Goal: Information Seeking & Learning: Learn about a topic

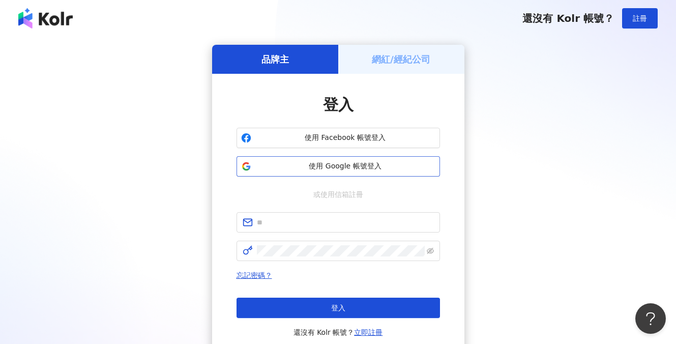
click at [348, 162] on span "使用 Google 帳號登入" at bounding box center [345, 166] width 180 height 10
click at [309, 171] on span "使用 Google 帳號登入" at bounding box center [345, 166] width 180 height 10
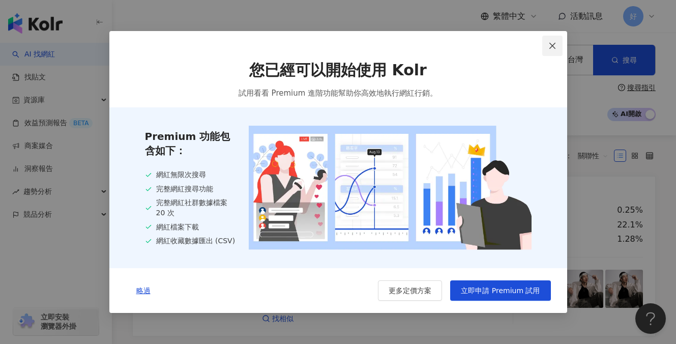
click at [548, 47] on icon "close" at bounding box center [552, 46] width 8 height 8
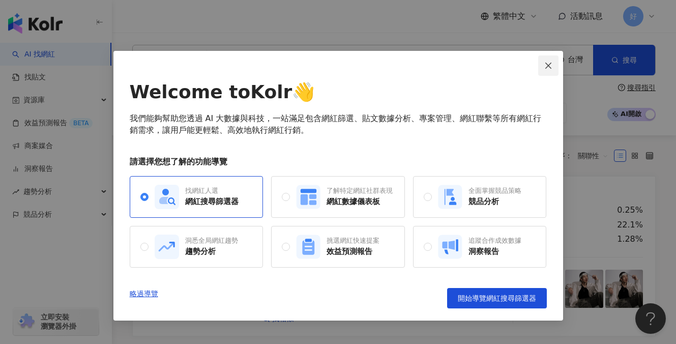
click at [543, 67] on span "Close" at bounding box center [548, 66] width 20 height 8
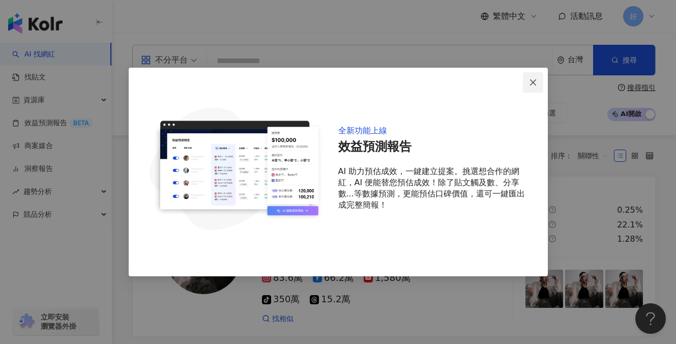
click at [527, 85] on span "Close" at bounding box center [533, 82] width 20 height 8
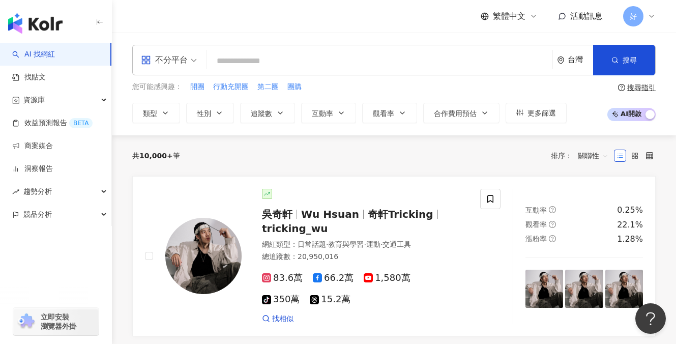
click at [258, 59] on input "search" at bounding box center [379, 60] width 337 height 19
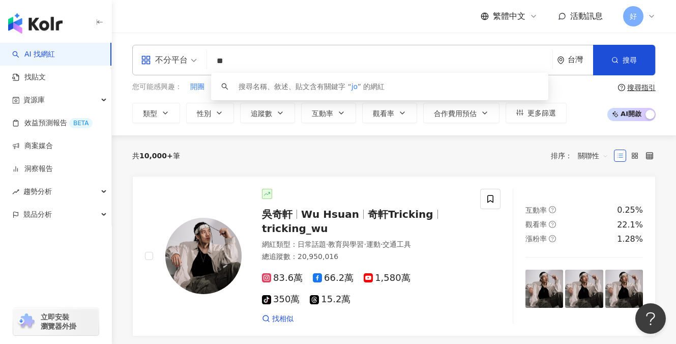
type input "*"
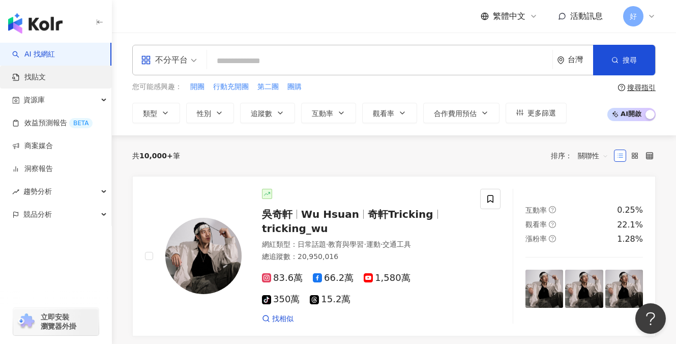
click at [44, 75] on link "找貼文" at bounding box center [29, 77] width 34 height 10
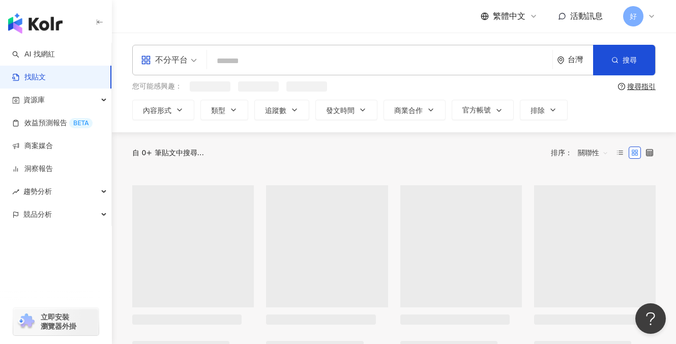
click at [231, 63] on input "search" at bounding box center [379, 61] width 337 height 22
type input "*"
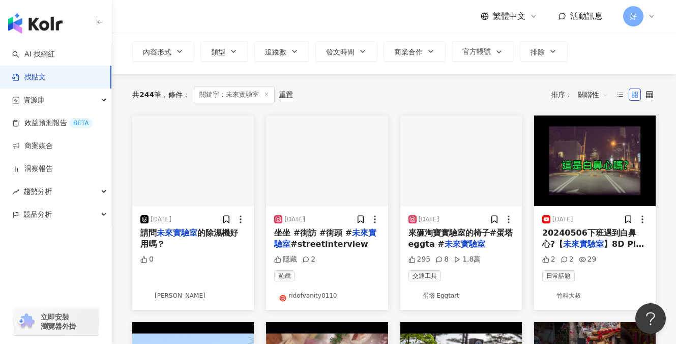
scroll to position [61, 0]
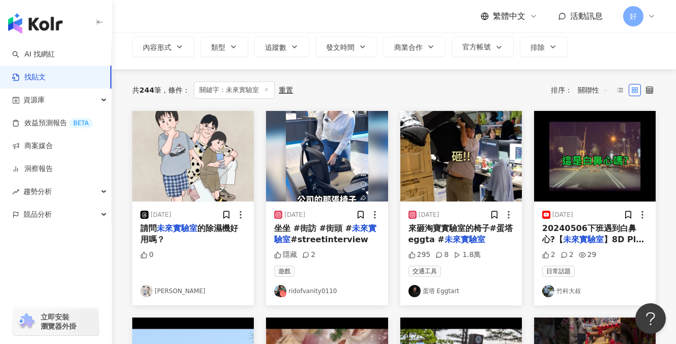
click at [207, 251] on div "0" at bounding box center [192, 264] width 105 height 29
click at [207, 150] on img "button" at bounding box center [193, 156] width 122 height 90
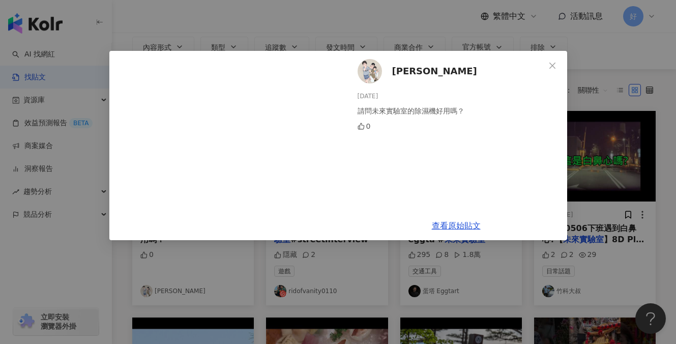
click at [552, 65] on icon "close" at bounding box center [552, 65] width 6 height 6
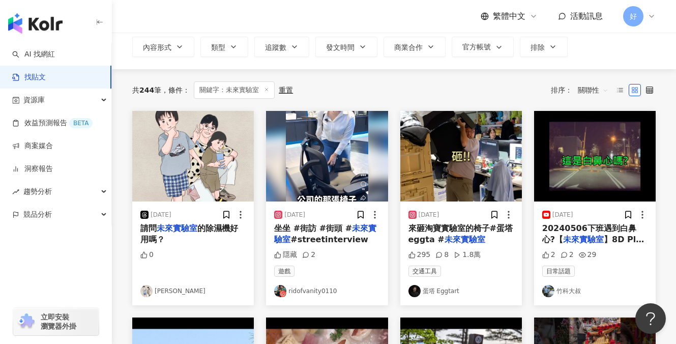
click at [337, 178] on img "button" at bounding box center [327, 156] width 122 height 90
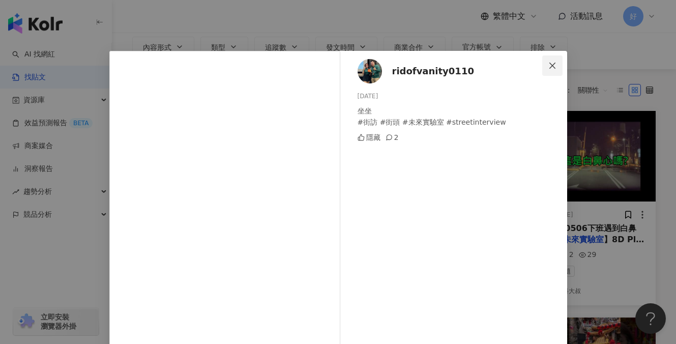
click at [551, 59] on button "Close" at bounding box center [552, 65] width 20 height 20
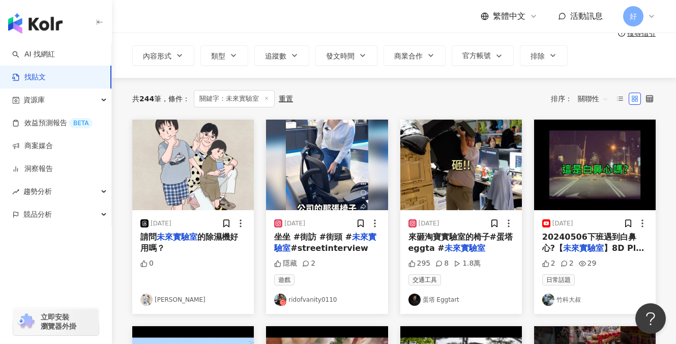
scroll to position [37, 0]
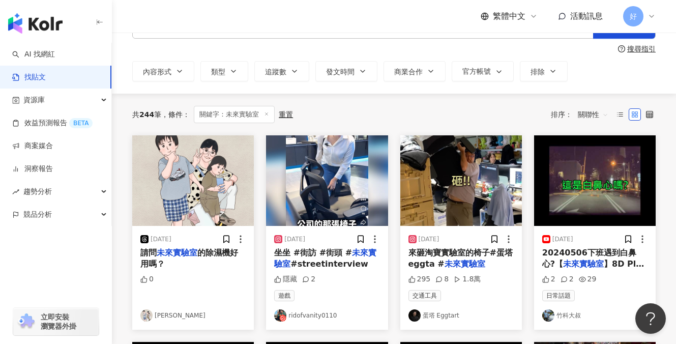
click at [450, 203] on img "button" at bounding box center [461, 180] width 122 height 90
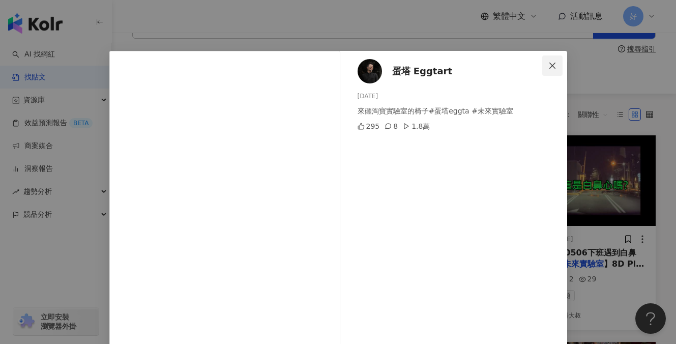
click at [552, 67] on icon "close" at bounding box center [552, 66] width 8 height 8
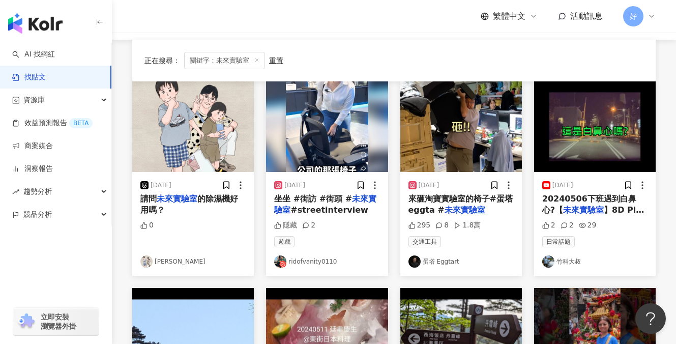
scroll to position [203, 0]
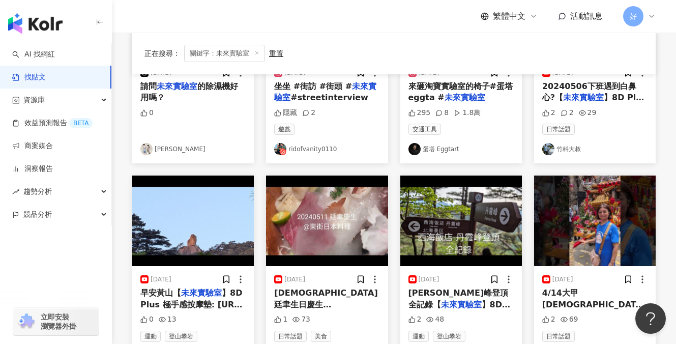
click at [176, 246] on img "button" at bounding box center [193, 220] width 122 height 90
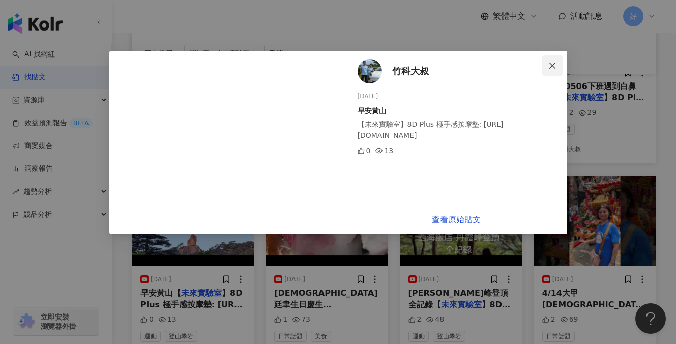
click at [552, 65] on icon "close" at bounding box center [552, 66] width 8 height 8
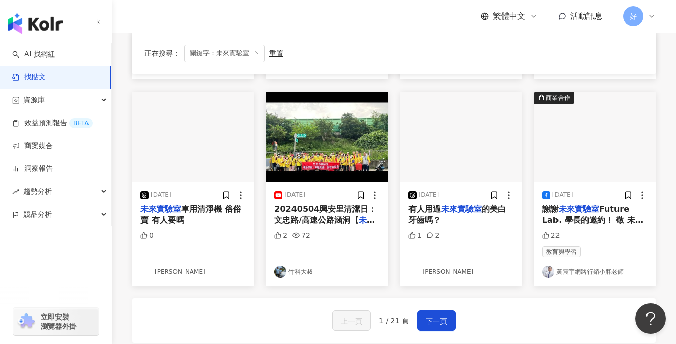
scroll to position [488, 0]
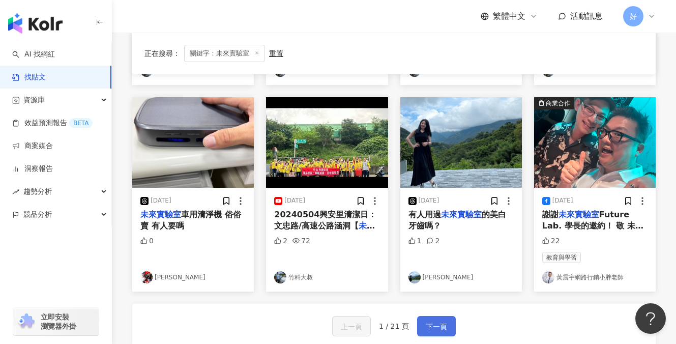
click at [441, 318] on button "下一頁" at bounding box center [436, 326] width 39 height 20
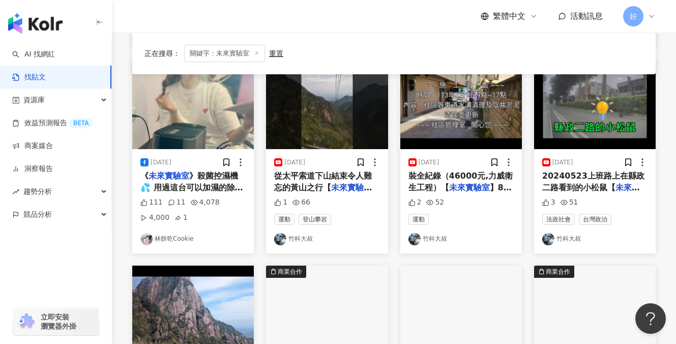
scroll to position [313, 0]
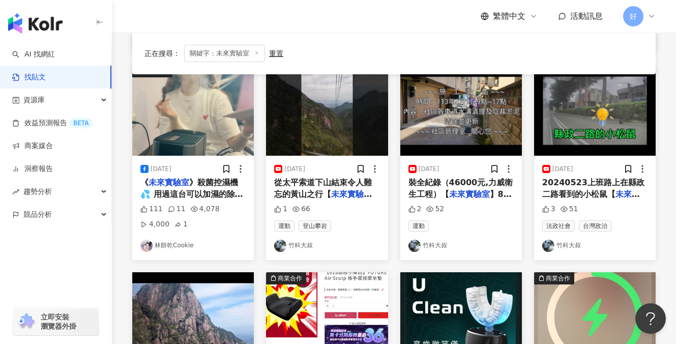
click at [181, 106] on img "button" at bounding box center [193, 110] width 122 height 90
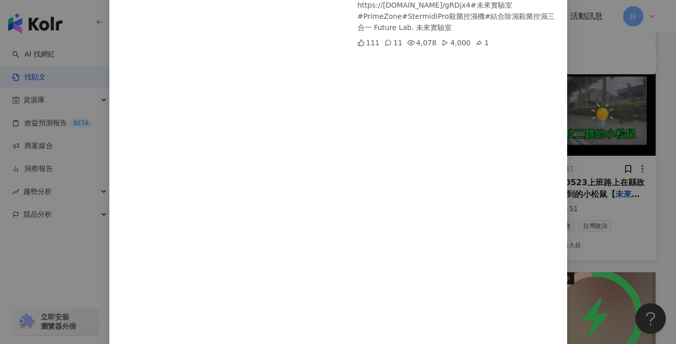
scroll to position [0, 0]
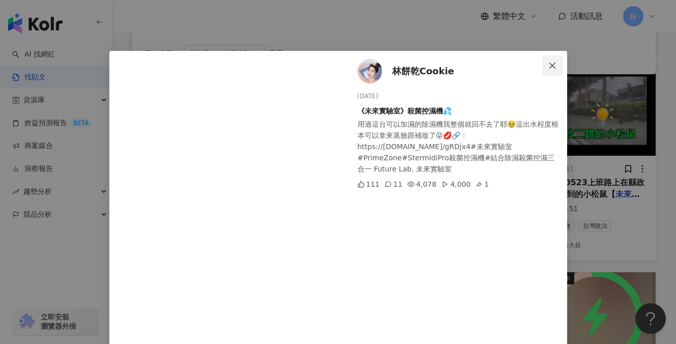
click at [549, 68] on icon "close" at bounding box center [552, 66] width 8 height 8
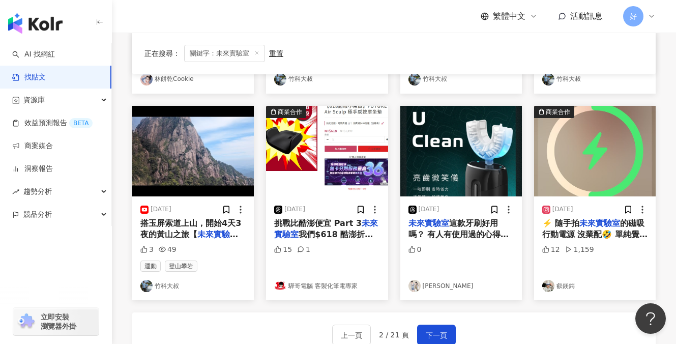
scroll to position [477, 0]
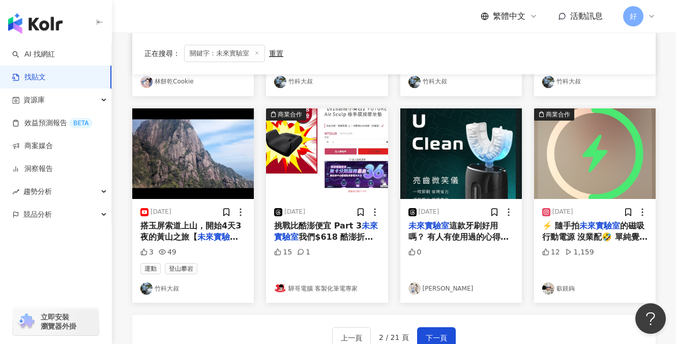
click at [331, 156] on img "button" at bounding box center [327, 153] width 122 height 90
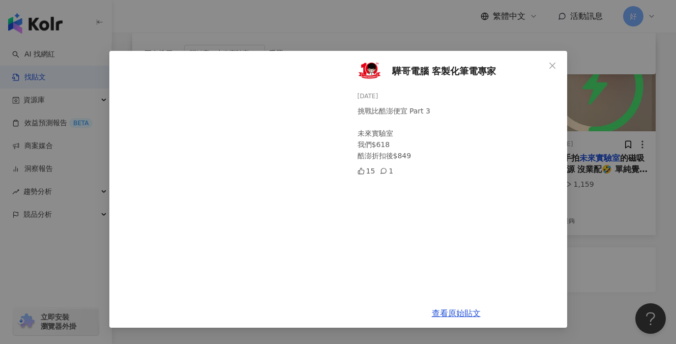
scroll to position [538, 0]
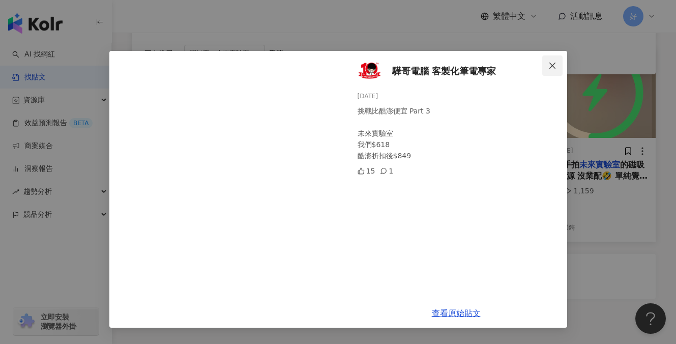
click at [554, 64] on icon "close" at bounding box center [552, 65] width 6 height 6
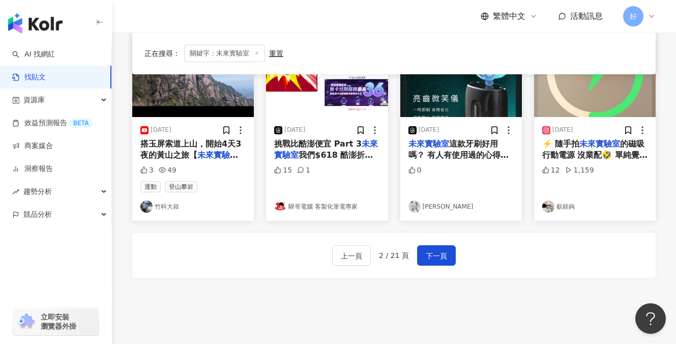
scroll to position [516, 0]
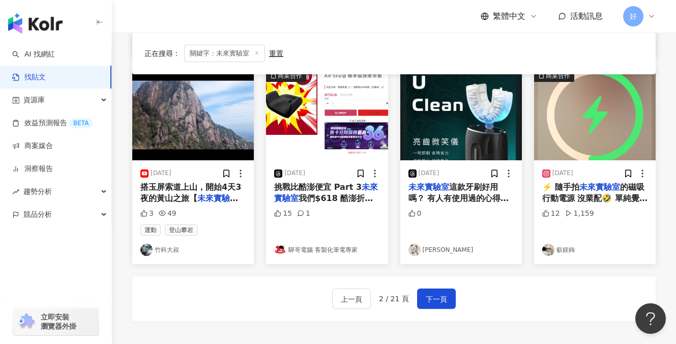
click at [464, 110] on img "button" at bounding box center [461, 115] width 122 height 90
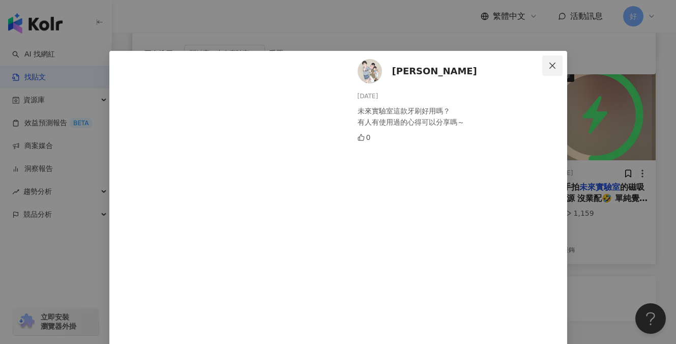
click at [550, 66] on icon "close" at bounding box center [552, 66] width 8 height 8
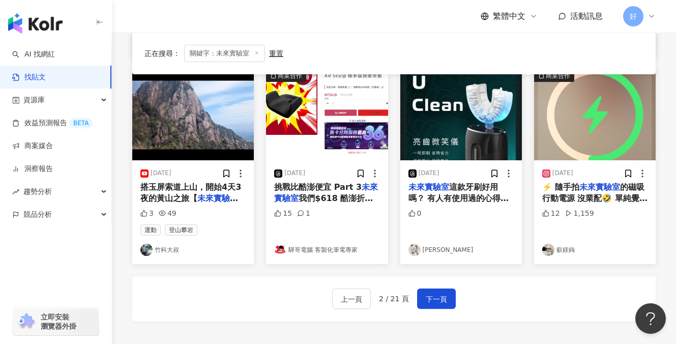
scroll to position [0, 0]
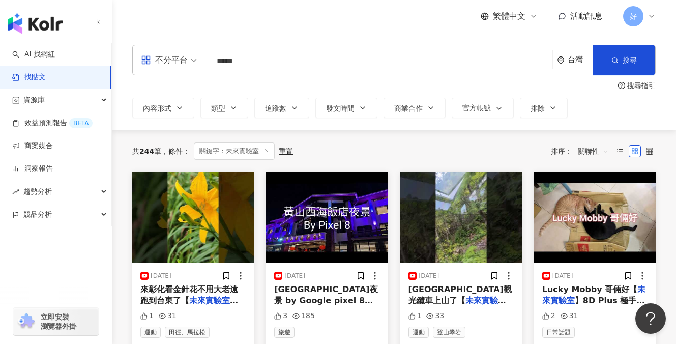
click at [267, 68] on input "*****" at bounding box center [379, 61] width 337 height 22
drag, startPoint x: 269, startPoint y: 64, endPoint x: 179, endPoint y: 63, distance: 90.0
click at [179, 63] on div "不分平台 未來實驗室 ***** 台灣 搜尋" at bounding box center [393, 60] width 523 height 31
type input "*"
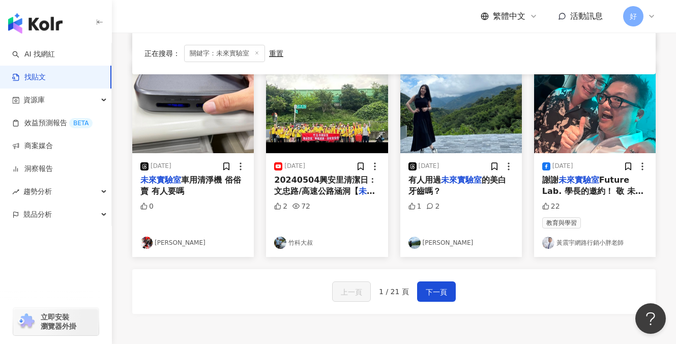
scroll to position [562, 0]
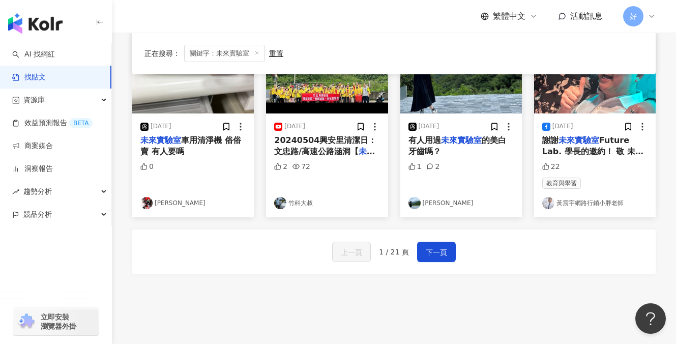
click at [465, 136] on mark "未來實驗室" at bounding box center [461, 140] width 41 height 10
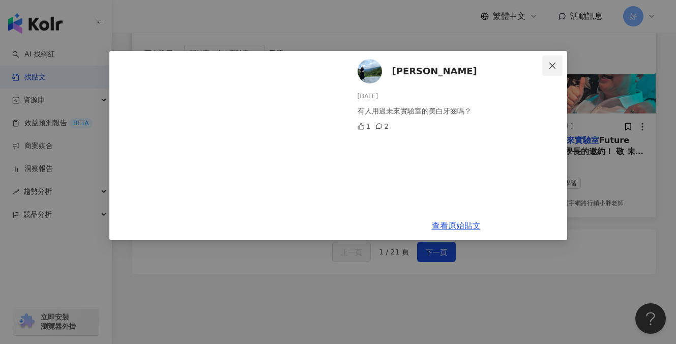
click at [555, 66] on icon "close" at bounding box center [552, 66] width 8 height 8
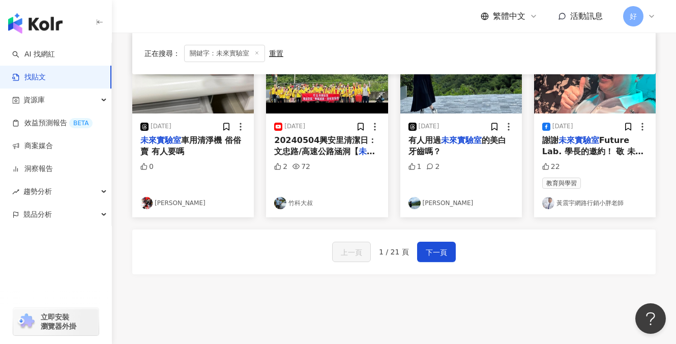
click at [593, 150] on span "Future Lab. 學長的邀約！ 敬 未來！" at bounding box center [592, 151] width 101 height 33
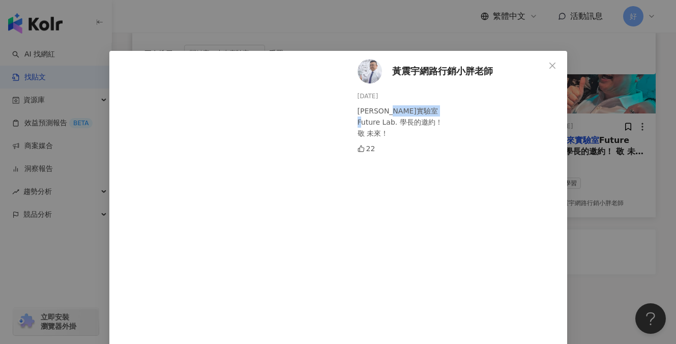
drag, startPoint x: 393, startPoint y: 122, endPoint x: 348, endPoint y: 122, distance: 45.2
click at [348, 122] on div "黃震宇網路行銷小胖老師 2024/10/26 謝謝未來實驗室 Future Lab. 學長的邀約！ 敬 未來！ 22" at bounding box center [456, 199] width 222 height 296
copy div "Future Lab"
click at [627, 39] on div "黃震宇網路行銷小胖老師 2024/10/26 謝謝未來實驗室 Future Lab. 學長的邀約！ 敬 未來！ 22 查看原始貼文" at bounding box center [338, 172] width 676 height 344
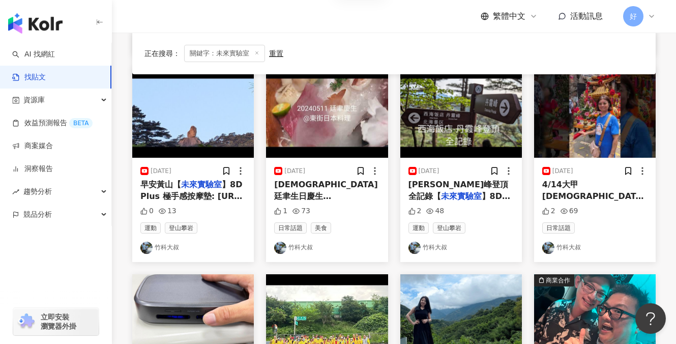
scroll to position [0, 0]
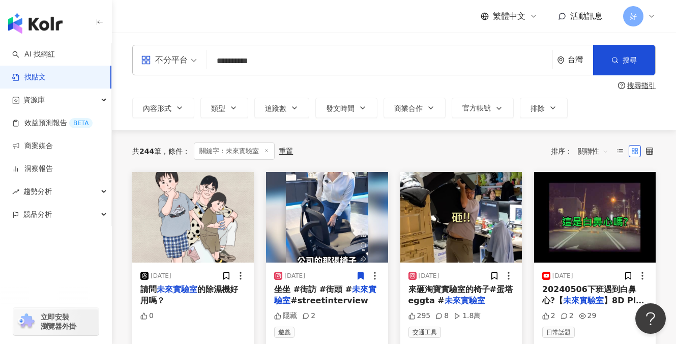
click at [249, 64] on input "**********" at bounding box center [379, 61] width 337 height 22
paste input "search"
type input "**********"
click at [633, 54] on button "搜尋" at bounding box center [624, 60] width 62 height 31
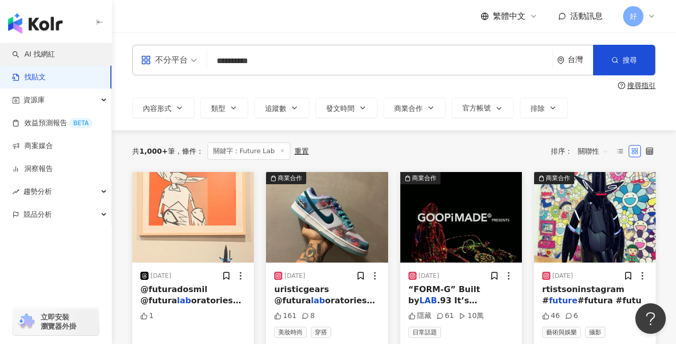
click at [55, 57] on link "AI 找網紅" at bounding box center [33, 54] width 43 height 10
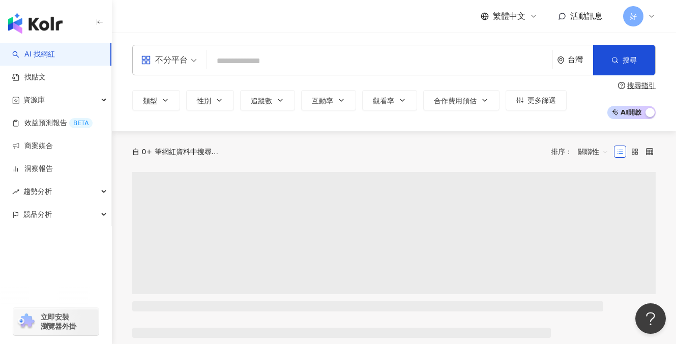
click at [252, 63] on input "search" at bounding box center [379, 60] width 337 height 19
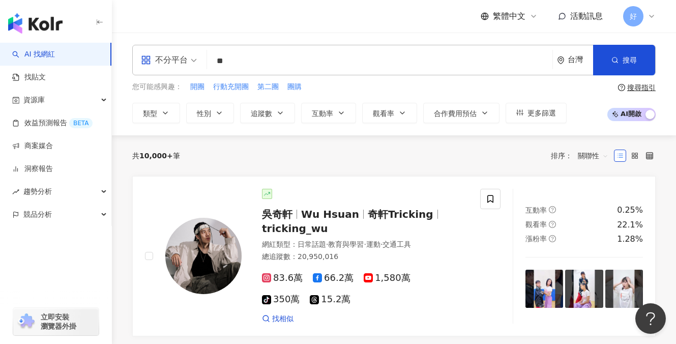
type input "*"
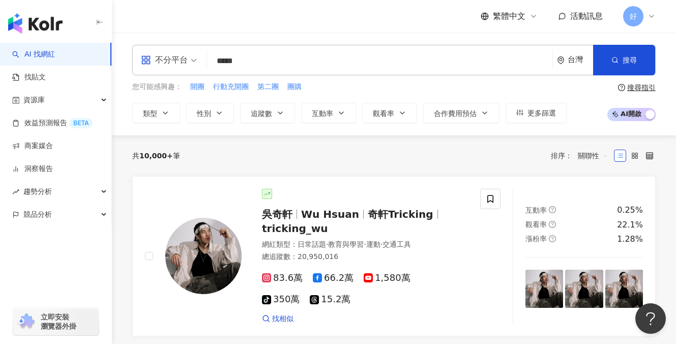
type input "*****"
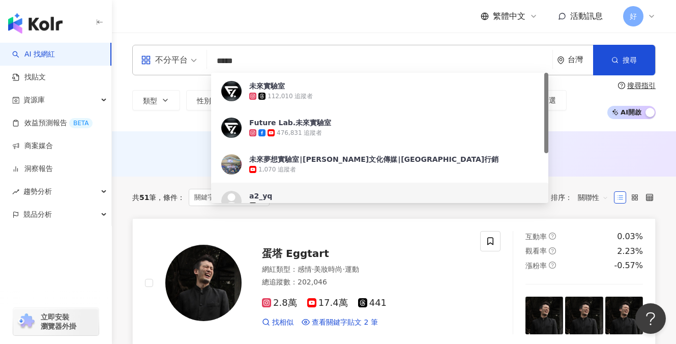
click at [393, 226] on link "蛋塔 Eggtart 網紅類型 ： 感情 · 美妝時尚 · 運動 總追蹤數 ： 202,046 2.8萬 17.4萬 441 找相似 查看關鍵字貼文 2 筆 …" at bounding box center [393, 282] width 523 height 129
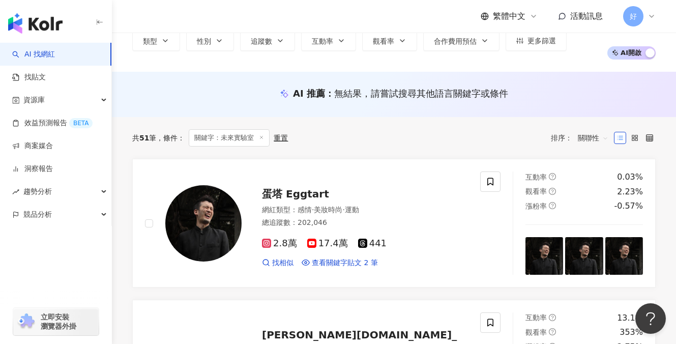
scroll to position [176, 0]
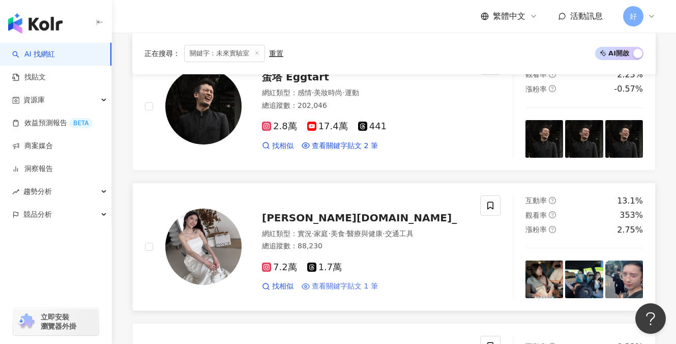
click at [358, 286] on span "查看關鍵字貼文 1 筆" at bounding box center [345, 286] width 66 height 10
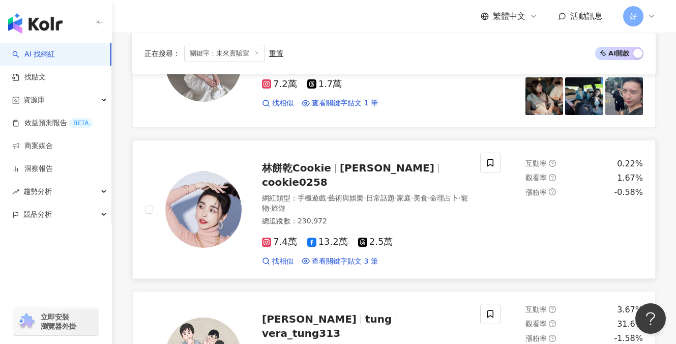
scroll to position [368, 0]
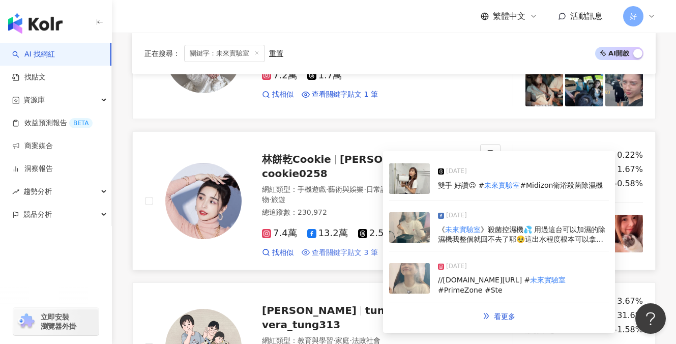
click at [348, 248] on span "查看關鍵字貼文 3 筆" at bounding box center [345, 253] width 66 height 10
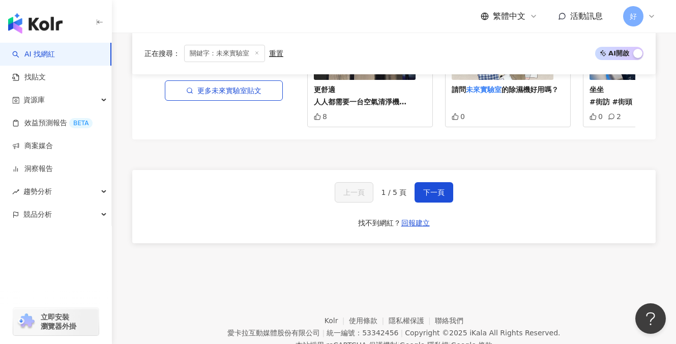
scroll to position [1935, 0]
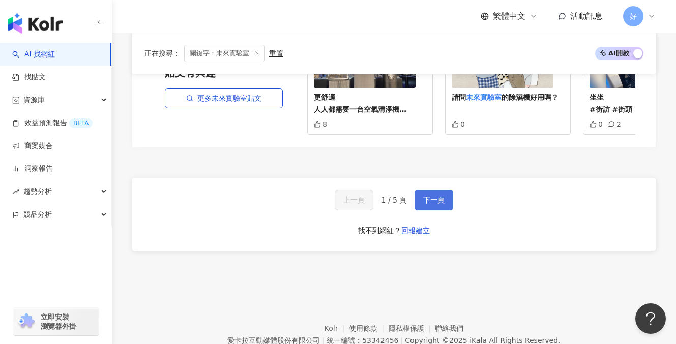
click at [442, 196] on span "下一頁" at bounding box center [433, 200] width 21 height 8
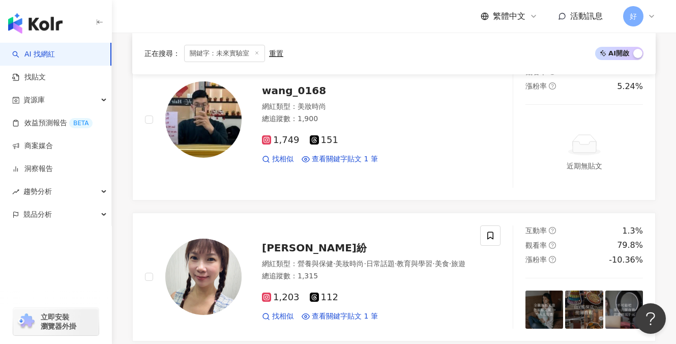
scroll to position [1847, 0]
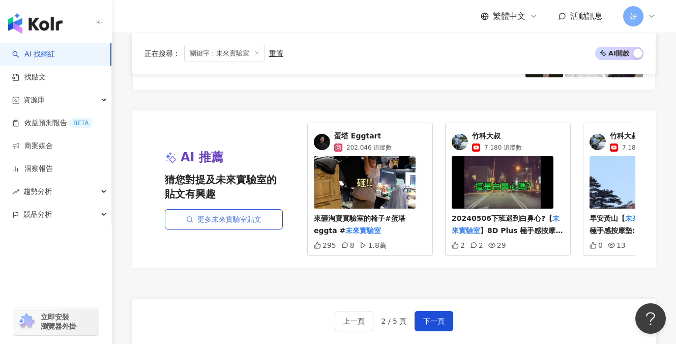
click at [237, 218] on link "更多未來實驗室貼文" at bounding box center [224, 219] width 118 height 20
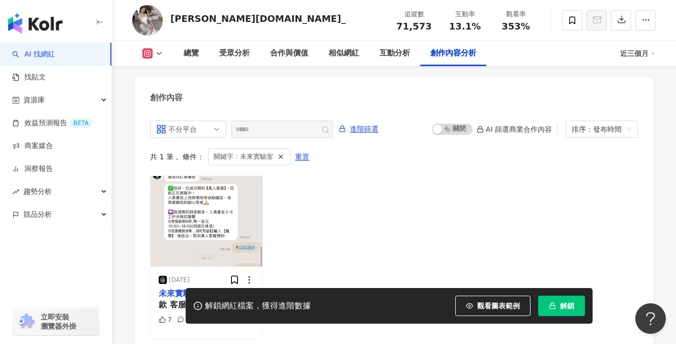
scroll to position [3071, 0]
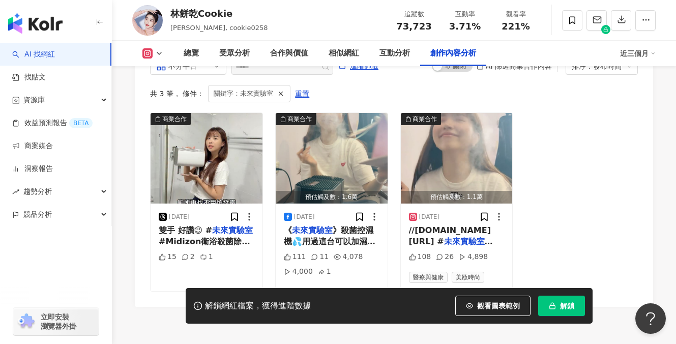
scroll to position [3166, 0]
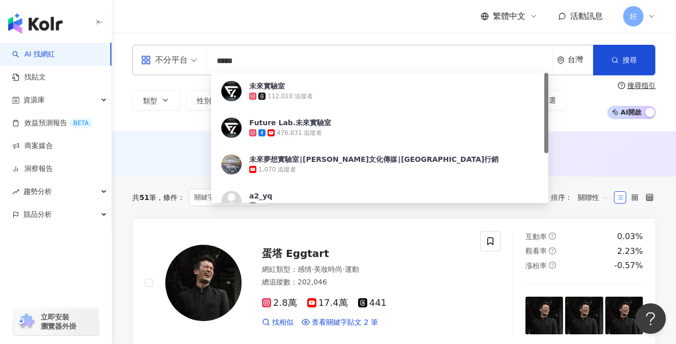
click at [576, 176] on div "共 51 筆 條件 ： 關鍵字：未來實驗室 重置 排序： 關聯性" at bounding box center [393, 197] width 523 height 42
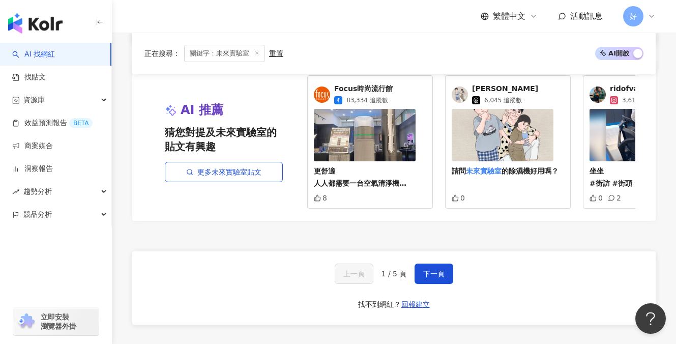
scroll to position [1853, 0]
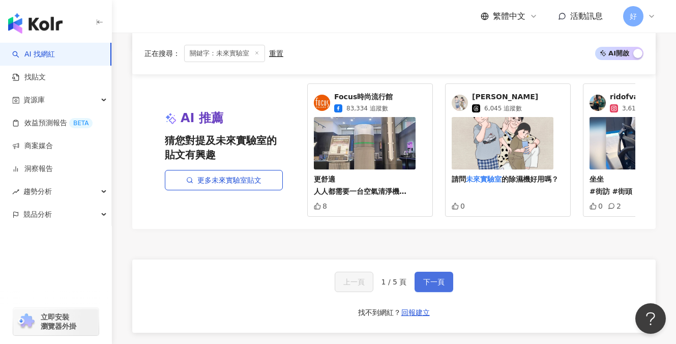
click at [429, 278] on span "下一頁" at bounding box center [433, 282] width 21 height 8
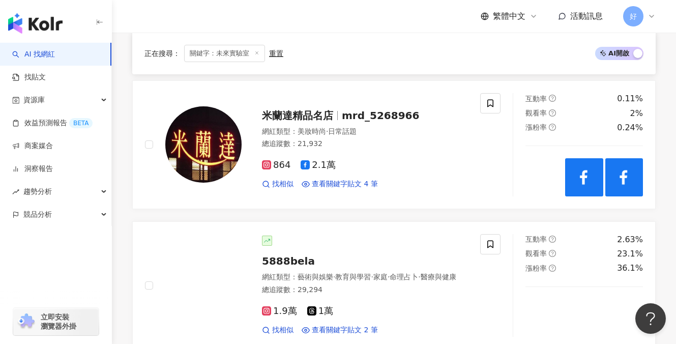
scroll to position [287, 0]
